Goal: Use online tool/utility: Utilize a website feature to perform a specific function

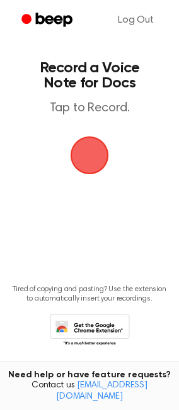
click at [106, 157] on span "button" at bounding box center [89, 155] width 35 height 35
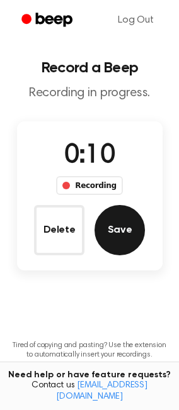
click at [110, 240] on button "Save" at bounding box center [119, 230] width 50 height 50
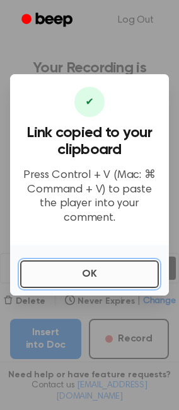
click at [78, 274] on button "OK" at bounding box center [89, 274] width 138 height 28
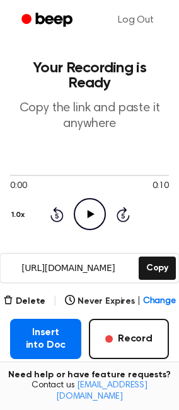
scroll to position [70, 0]
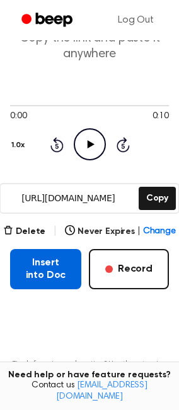
click at [54, 258] on button "Insert into Doc" at bounding box center [45, 269] width 71 height 40
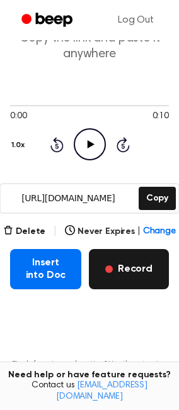
click at [116, 262] on button "Record" at bounding box center [129, 269] width 80 height 40
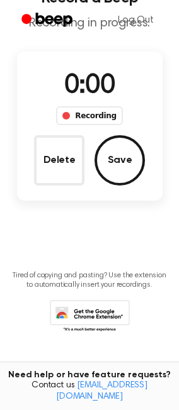
scroll to position [0, 0]
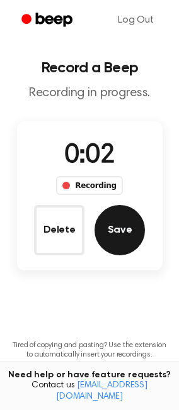
click at [115, 244] on button "Save" at bounding box center [119, 230] width 50 height 50
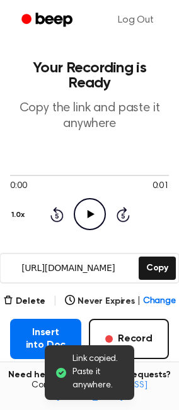
click at [96, 198] on icon "Play Audio" at bounding box center [90, 214] width 32 height 32
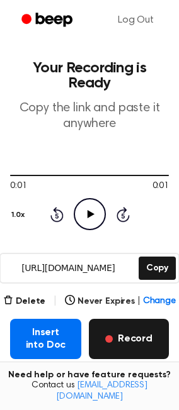
click at [120, 325] on button "Record" at bounding box center [129, 339] width 80 height 40
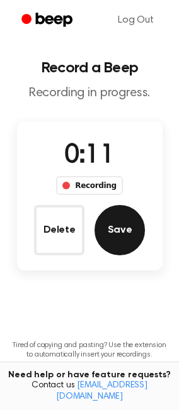
click at [133, 229] on button "Save" at bounding box center [119, 230] width 50 height 50
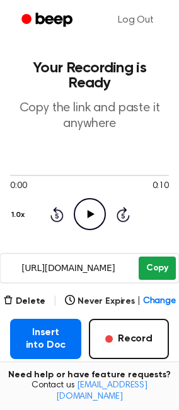
click at [157, 259] on button "Copy" at bounding box center [156, 268] width 37 height 23
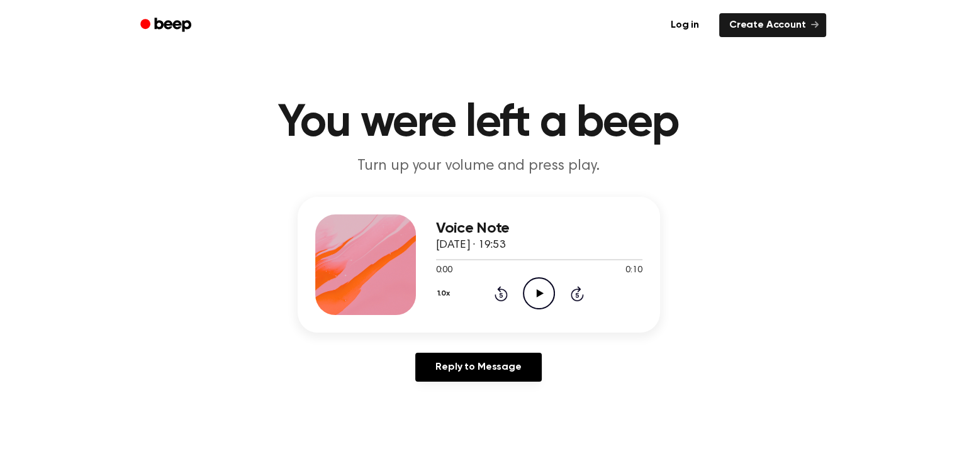
click at [542, 299] on icon "Play Audio" at bounding box center [539, 293] width 32 height 32
